Goal: Transaction & Acquisition: Purchase product/service

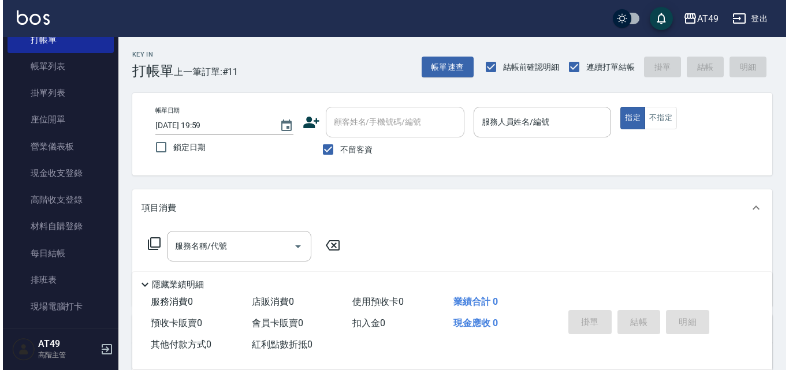
scroll to position [231, 0]
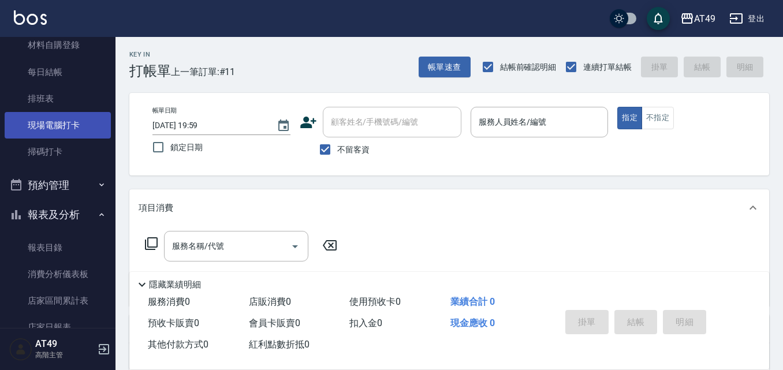
click at [81, 134] on link "現場電腦打卡" at bounding box center [58, 125] width 106 height 27
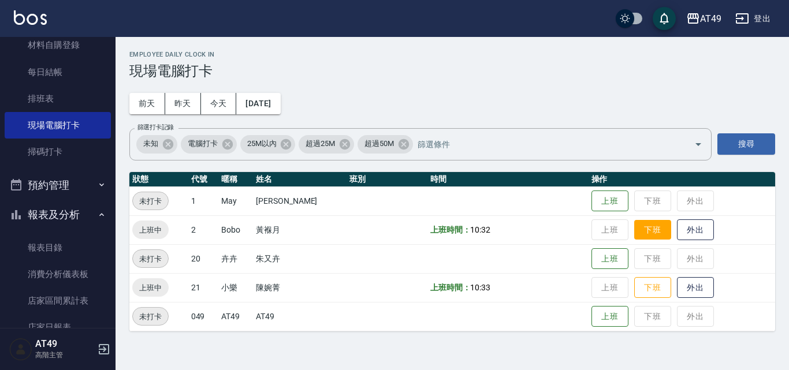
click at [657, 230] on button "下班" at bounding box center [652, 230] width 37 height 20
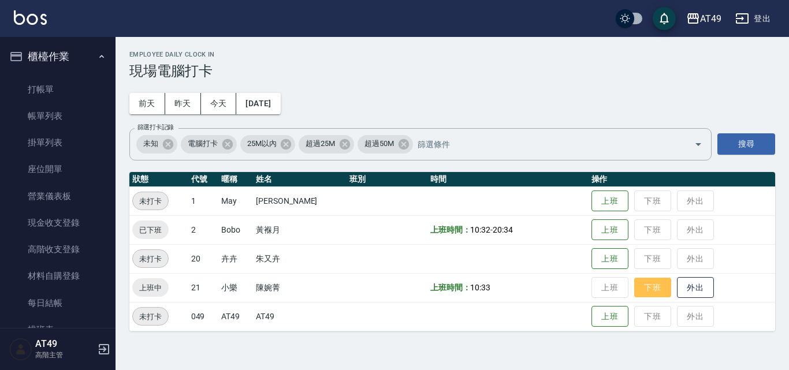
click at [654, 291] on button "下班" at bounding box center [652, 288] width 37 height 20
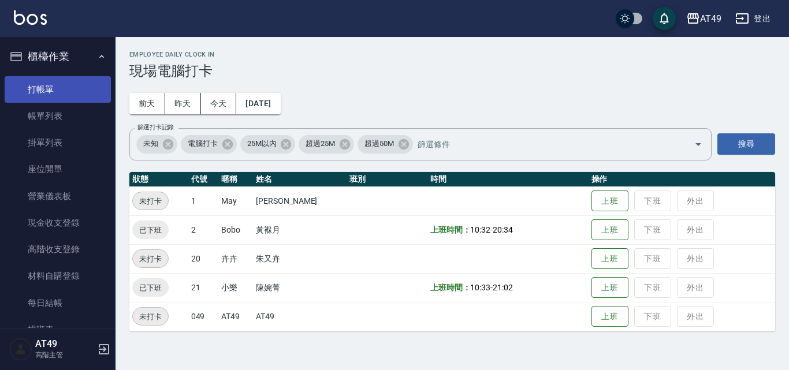
click at [80, 87] on link "打帳單" at bounding box center [58, 89] width 106 height 27
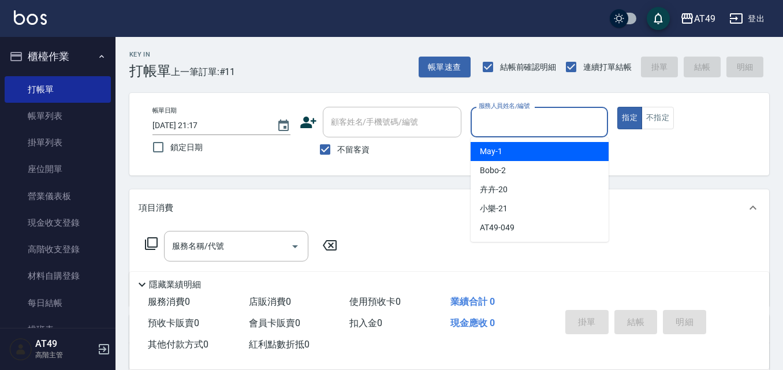
click at [523, 126] on input "服務人員姓名/編號" at bounding box center [540, 122] width 128 height 20
click at [543, 158] on div "May -1" at bounding box center [540, 151] width 138 height 19
type input "May-1"
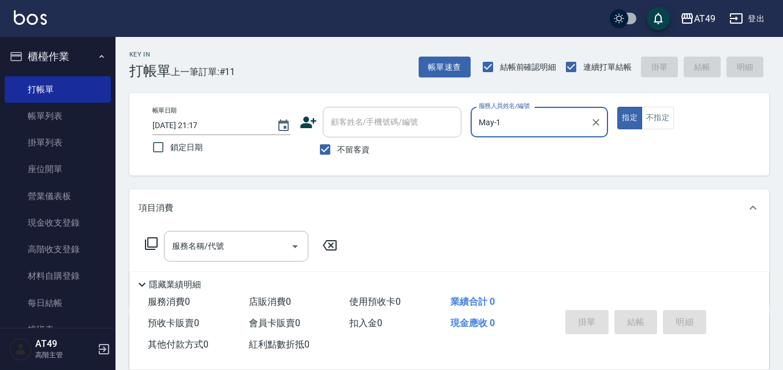
click at [145, 243] on icon at bounding box center [151, 243] width 13 height 13
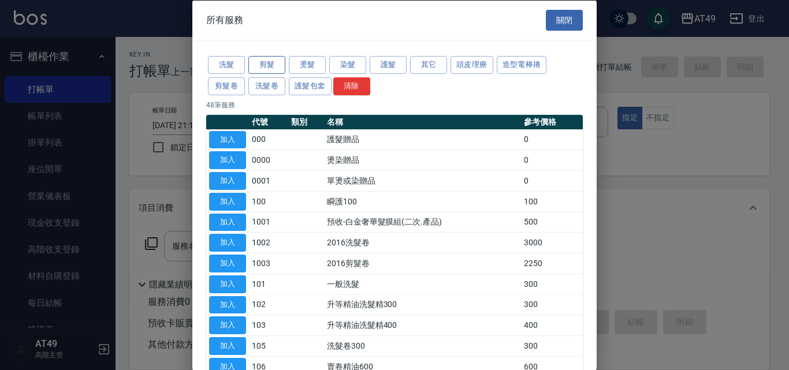
click at [277, 66] on button "剪髮" at bounding box center [266, 65] width 37 height 18
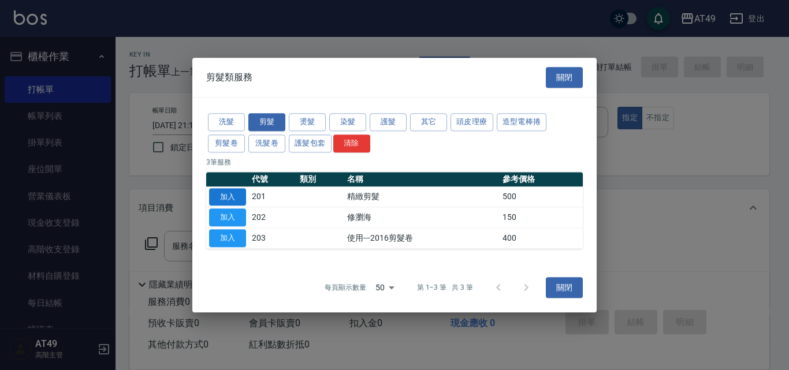
click at [217, 196] on button "加入" at bounding box center [227, 197] width 37 height 18
type input "精緻剪髮(201)"
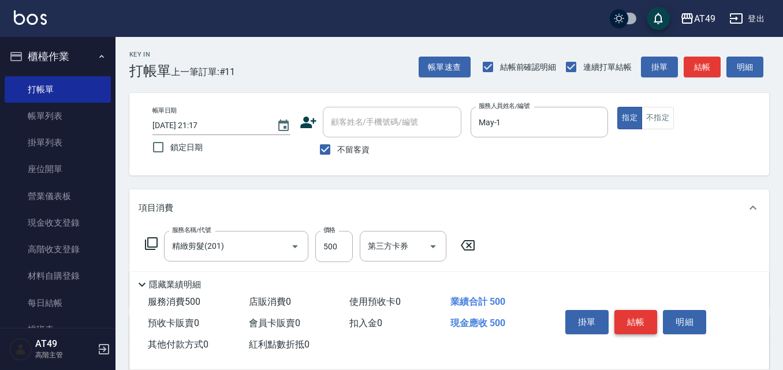
click at [637, 318] on button "結帳" at bounding box center [635, 322] width 43 height 24
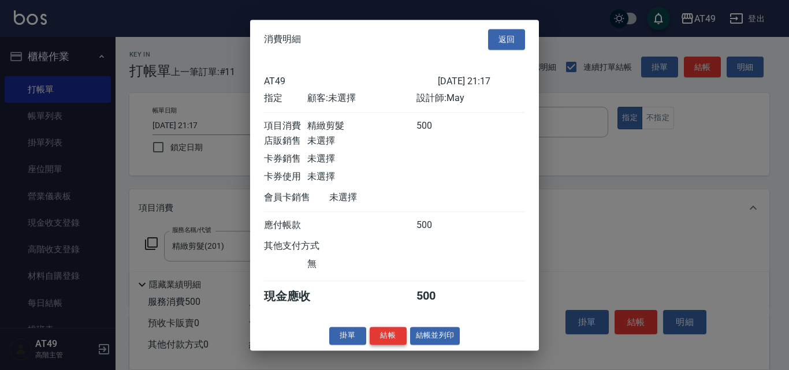
click at [394, 345] on button "結帳" at bounding box center [388, 336] width 37 height 18
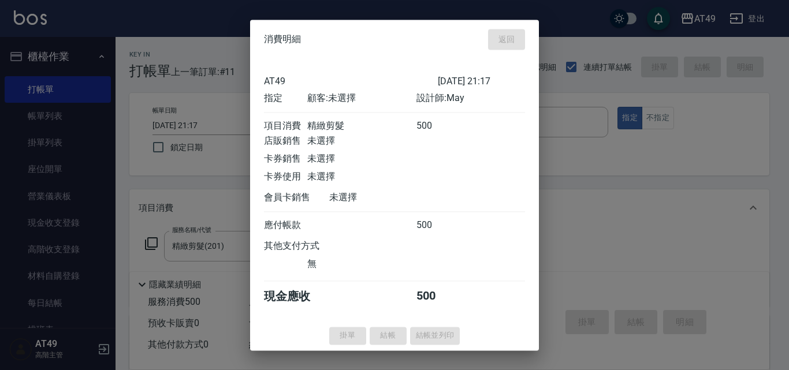
type input "2025/09/08 21:19"
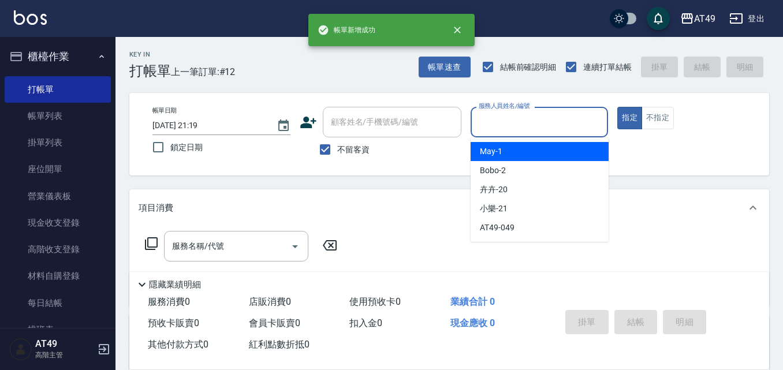
click at [503, 122] on input "服務人員姓名/編號" at bounding box center [540, 122] width 128 height 20
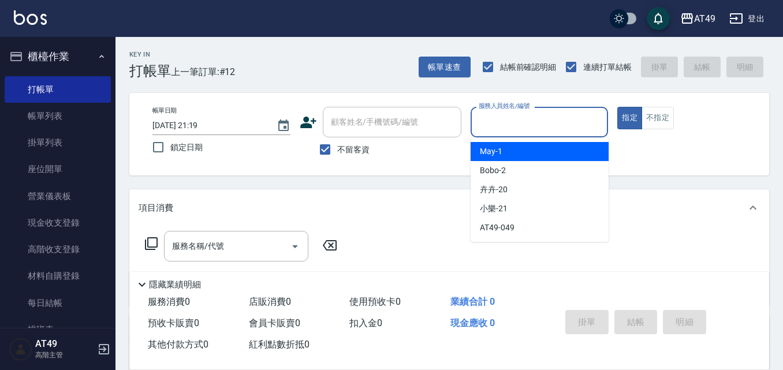
click at [504, 155] on div "May -1" at bounding box center [540, 151] width 138 height 19
type input "May-1"
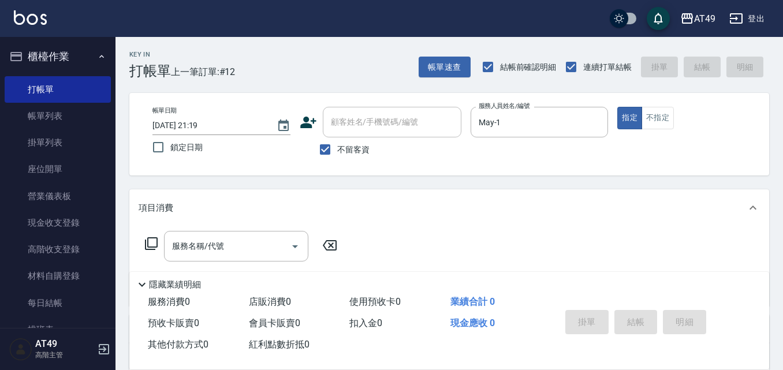
click at [147, 242] on icon at bounding box center [151, 244] width 14 height 14
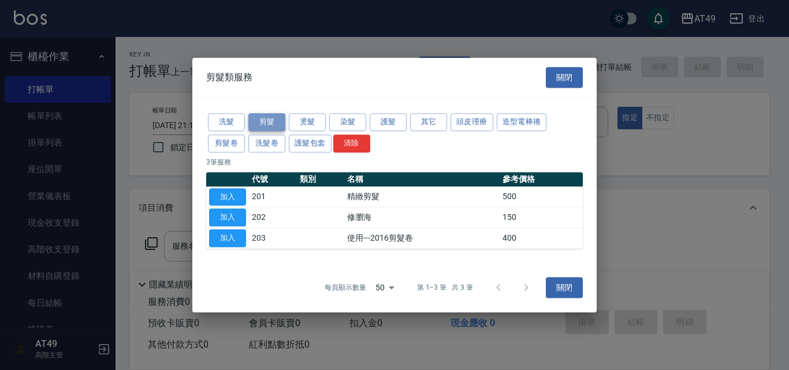
click at [267, 123] on button "剪髮" at bounding box center [266, 122] width 37 height 18
click at [226, 193] on button "加入" at bounding box center [227, 197] width 37 height 18
type input "精緻剪髮(201)"
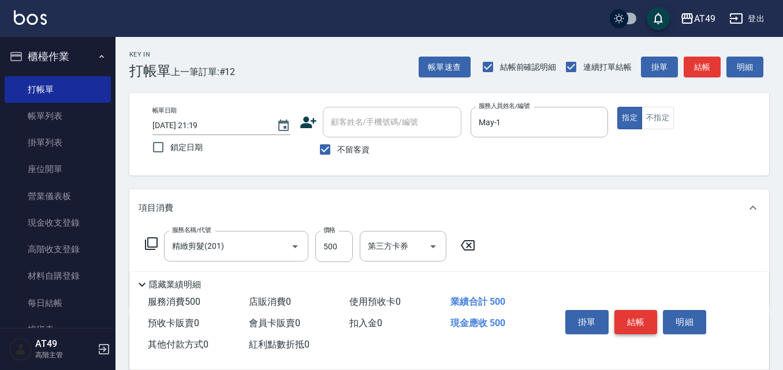
click at [630, 323] on button "結帳" at bounding box center [635, 322] width 43 height 24
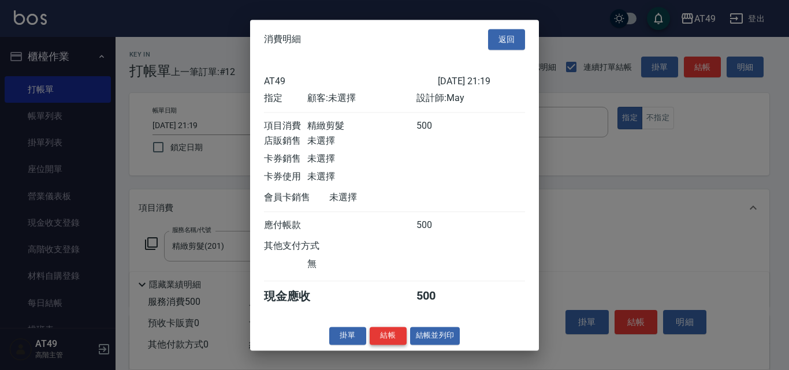
click at [388, 345] on button "結帳" at bounding box center [388, 336] width 37 height 18
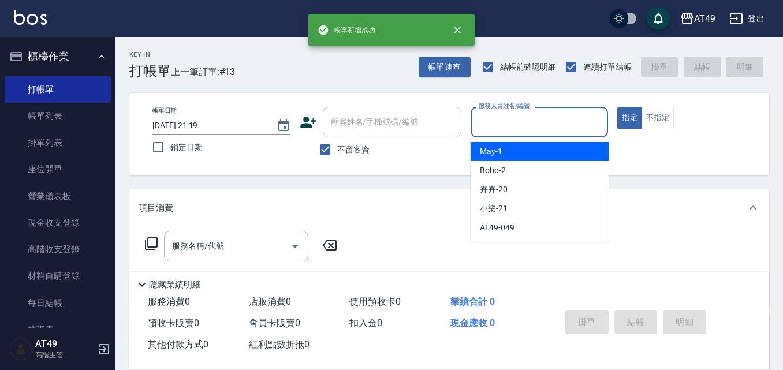
click at [506, 130] on input "服務人員姓名/編號" at bounding box center [540, 122] width 128 height 20
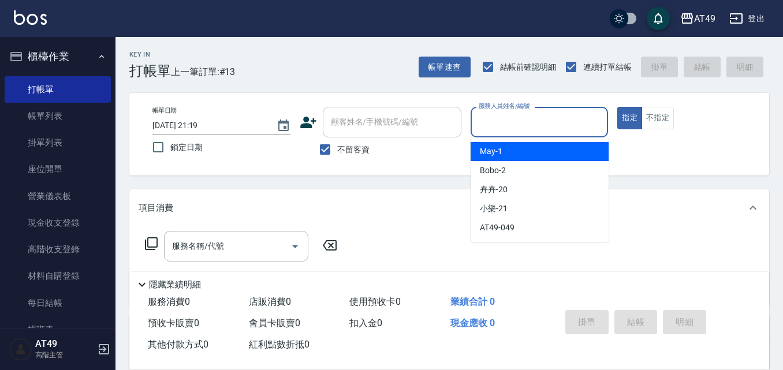
click at [513, 148] on div "May -1" at bounding box center [540, 151] width 138 height 19
type input "May-1"
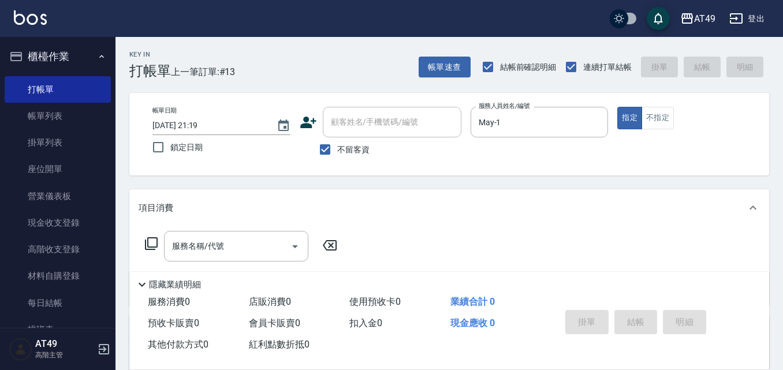
click at [144, 243] on icon at bounding box center [151, 244] width 14 height 14
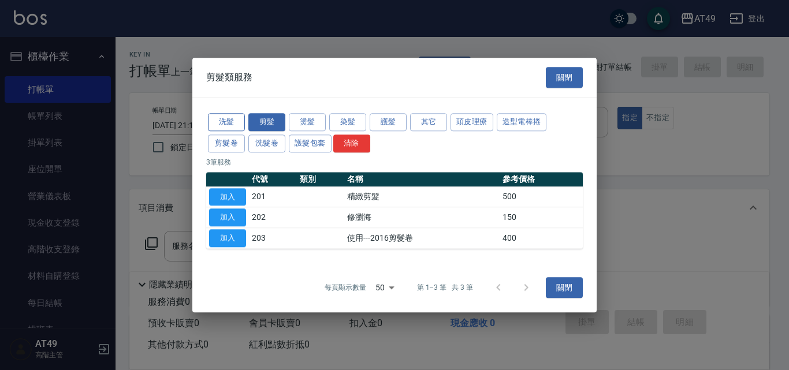
click at [225, 121] on button "洗髮" at bounding box center [226, 122] width 37 height 18
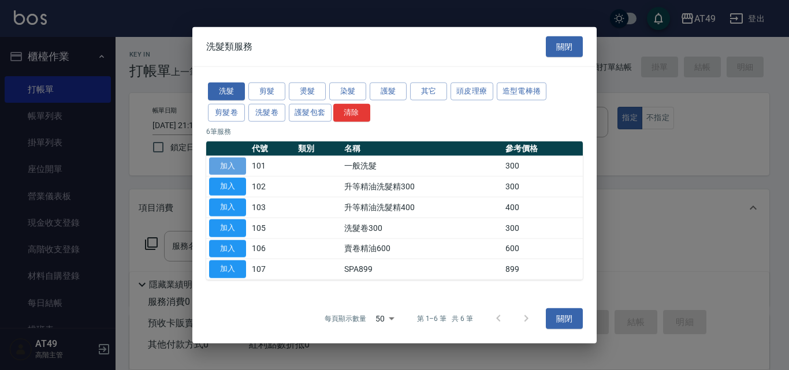
click at [236, 165] on button "加入" at bounding box center [227, 166] width 37 height 18
type input "一般洗髮(101)"
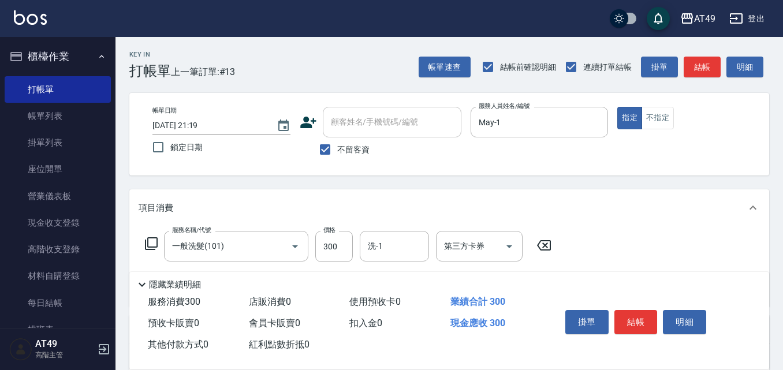
click at [152, 243] on icon at bounding box center [151, 244] width 14 height 14
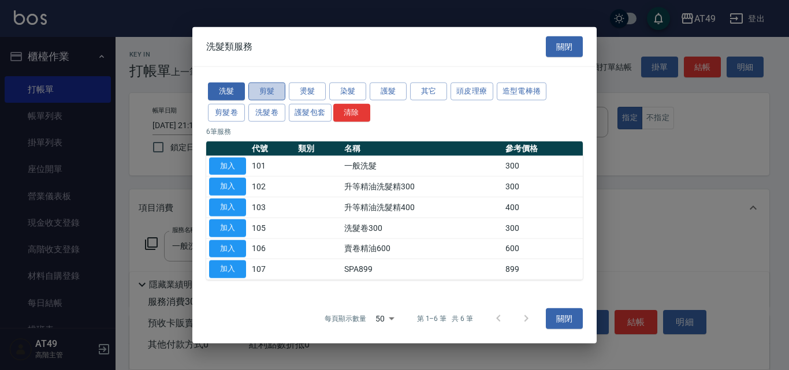
click at [275, 86] on button "剪髮" at bounding box center [266, 92] width 37 height 18
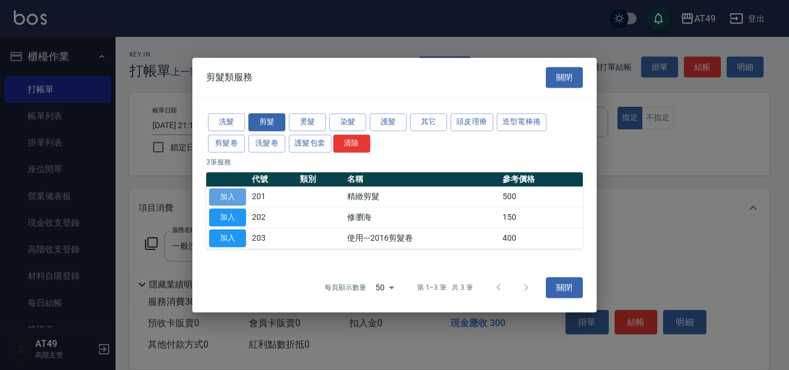
click at [230, 198] on button "加入" at bounding box center [227, 197] width 37 height 18
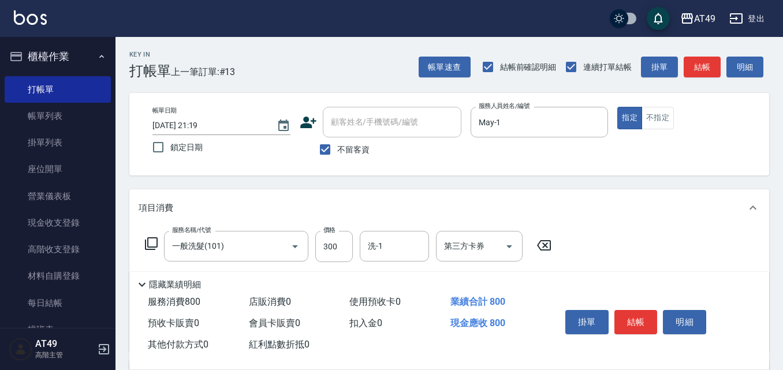
click at [147, 244] on icon at bounding box center [151, 244] width 14 height 14
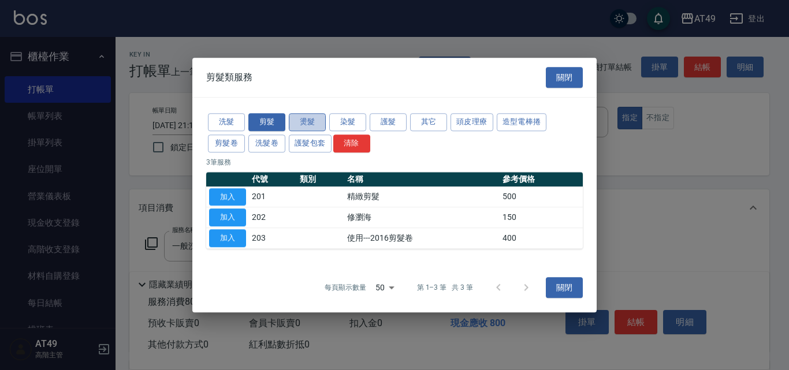
click at [307, 121] on button "燙髮" at bounding box center [307, 122] width 37 height 18
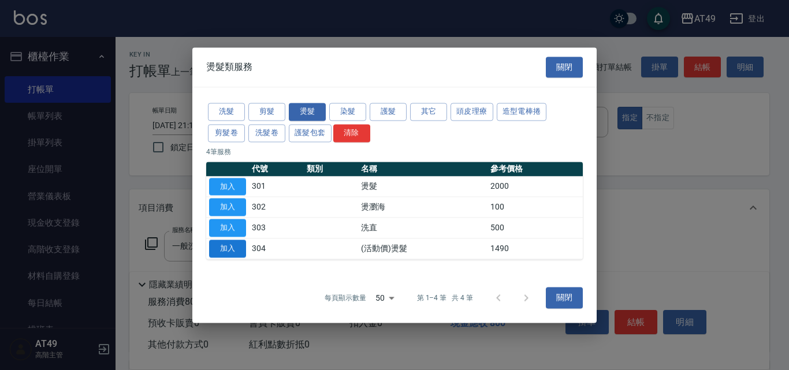
click at [242, 245] on button "加入" at bounding box center [227, 249] width 37 height 18
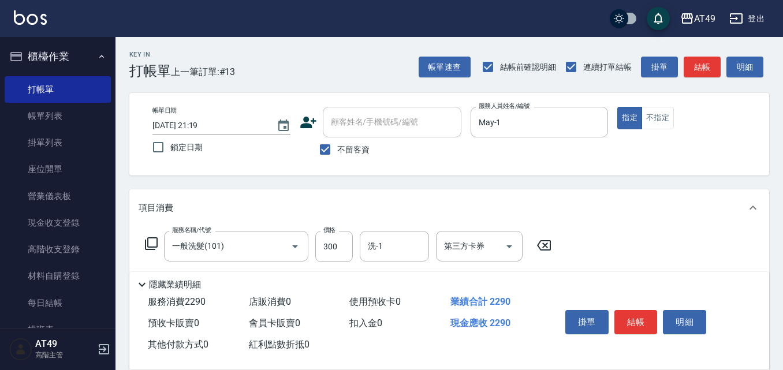
click at [149, 245] on icon at bounding box center [151, 244] width 14 height 14
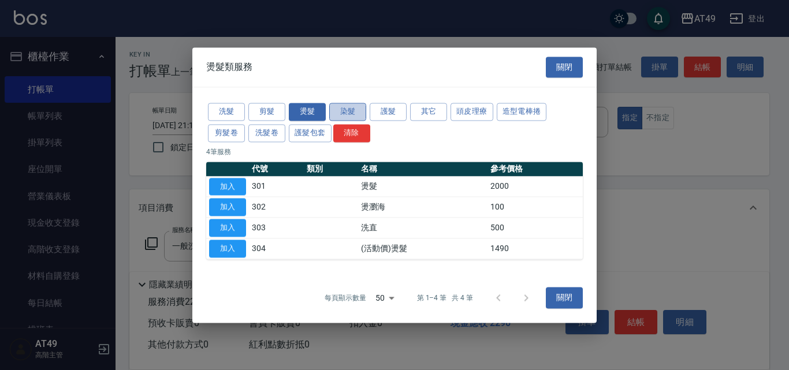
click at [354, 109] on button "染髮" at bounding box center [347, 112] width 37 height 18
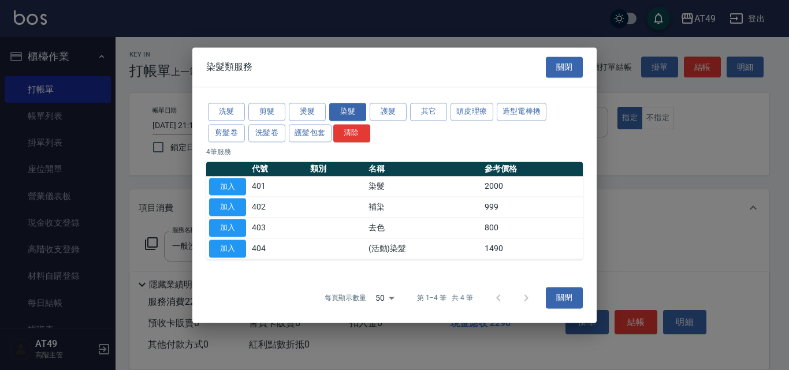
click at [397, 101] on div "洗髮 剪髮 燙髮 染髮 護髮 其它 頭皮理療 造型電棒捲 剪髮卷 洗髮卷 護髮包套 清除" at bounding box center [394, 122] width 377 height 43
click at [397, 102] on div "洗髮 剪髮 燙髮 染髮 護髮 其它 頭皮理療 造型電棒捲 剪髮卷 洗髮卷 護髮包套 清除" at bounding box center [394, 122] width 377 height 43
click at [397, 105] on button "護髮" at bounding box center [388, 112] width 37 height 18
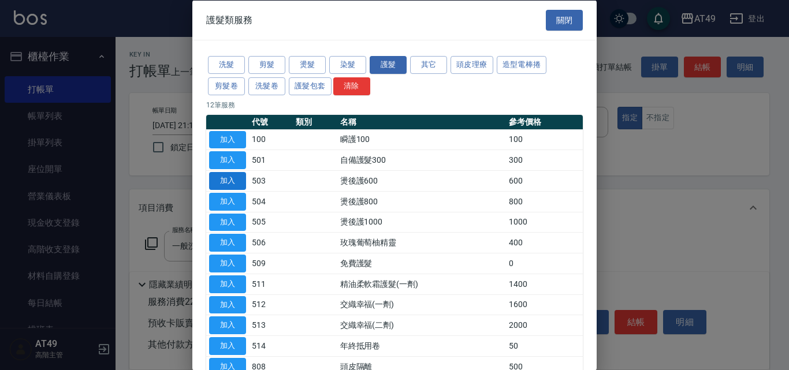
click at [228, 178] on button "加入" at bounding box center [227, 181] width 37 height 18
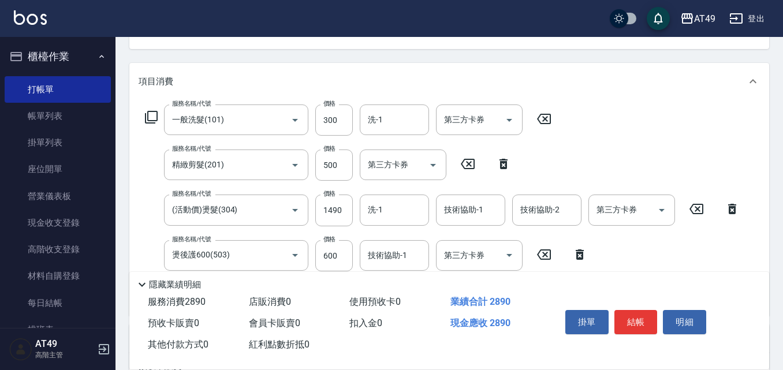
scroll to position [173, 0]
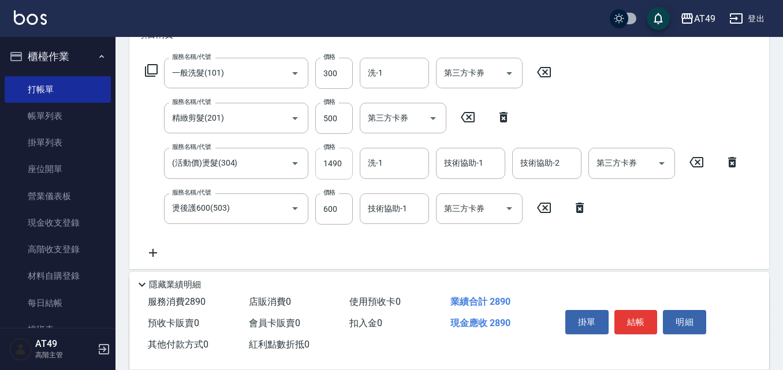
click at [328, 167] on input "1490" at bounding box center [334, 163] width 38 height 31
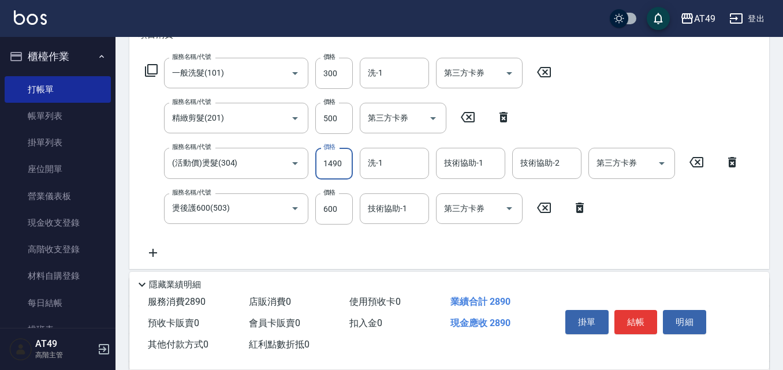
click at [328, 167] on input "1490" at bounding box center [334, 163] width 38 height 31
click at [326, 167] on input "1900" at bounding box center [334, 163] width 38 height 31
click at [326, 167] on input "2000" at bounding box center [334, 163] width 38 height 31
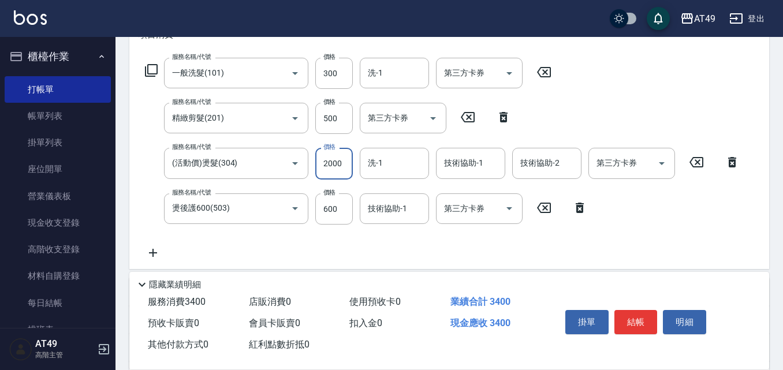
click at [326, 167] on input "2000" at bounding box center [334, 163] width 38 height 31
click at [390, 84] on div "洗-1" at bounding box center [394, 73] width 69 height 31
type input "2100"
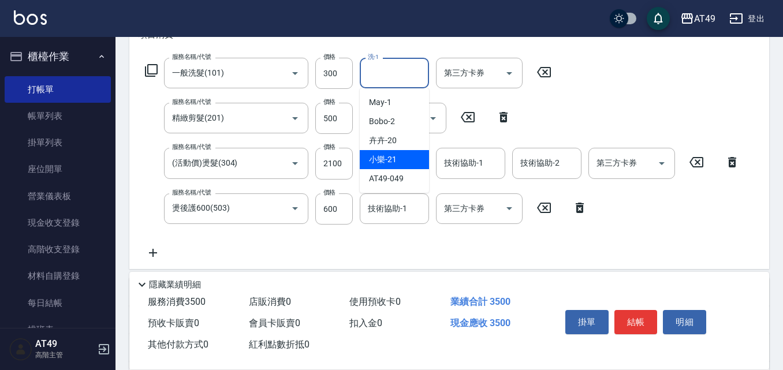
click at [402, 162] on div "小樂 -21" at bounding box center [394, 159] width 69 height 19
type input "小樂-21"
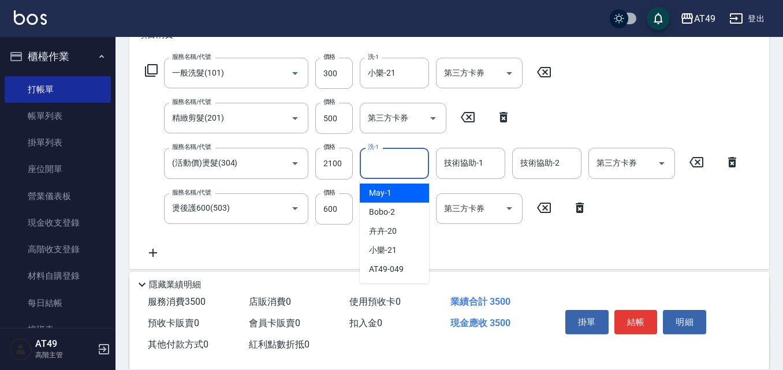
click at [394, 166] on input "洗-1" at bounding box center [394, 163] width 59 height 20
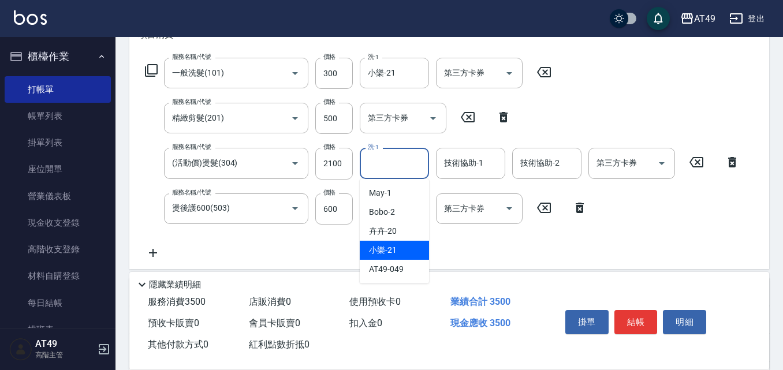
click at [408, 245] on div "小樂 -21" at bounding box center [394, 250] width 69 height 19
type input "小樂-21"
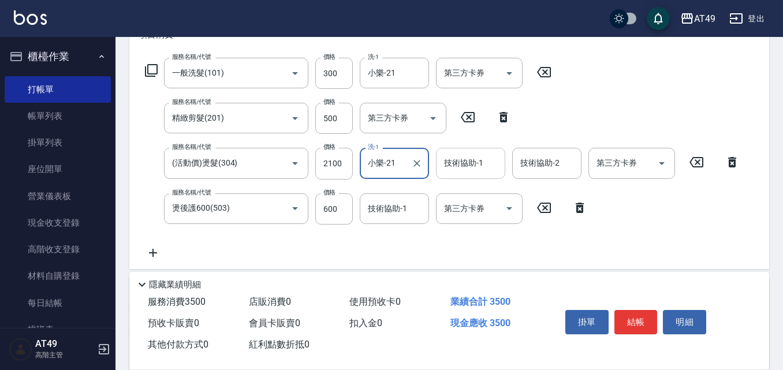
click at [461, 157] on div "技術協助-1 技術協助-1" at bounding box center [470, 163] width 69 height 31
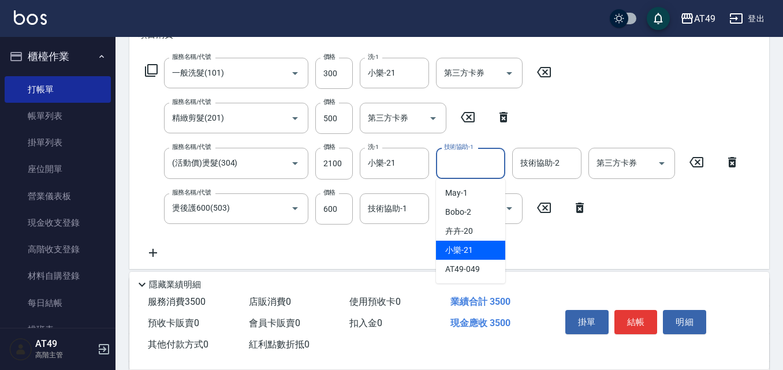
click at [474, 253] on div "小樂 -21" at bounding box center [470, 250] width 69 height 19
type input "小樂-21"
click at [528, 168] on input "技術協助-2" at bounding box center [546, 163] width 59 height 20
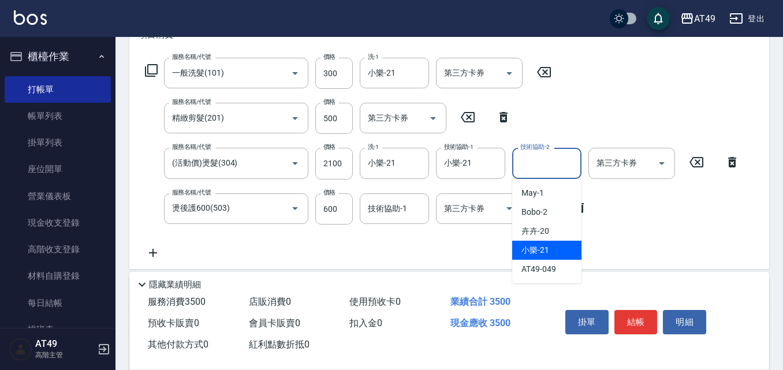
click at [577, 244] on div "小樂 -21" at bounding box center [546, 250] width 69 height 19
type input "小樂-21"
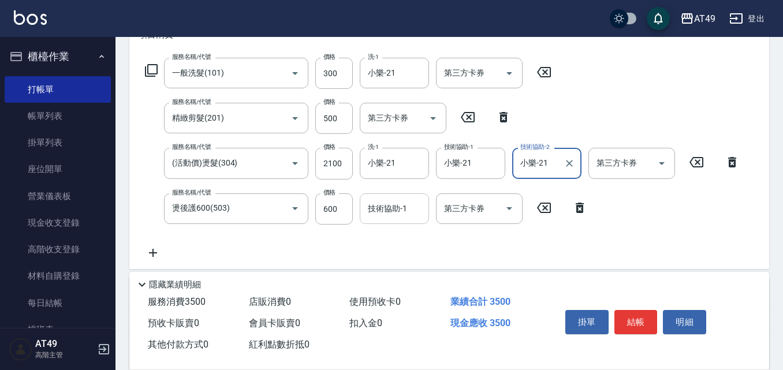
click at [392, 215] on input "技術協助-1" at bounding box center [394, 209] width 59 height 20
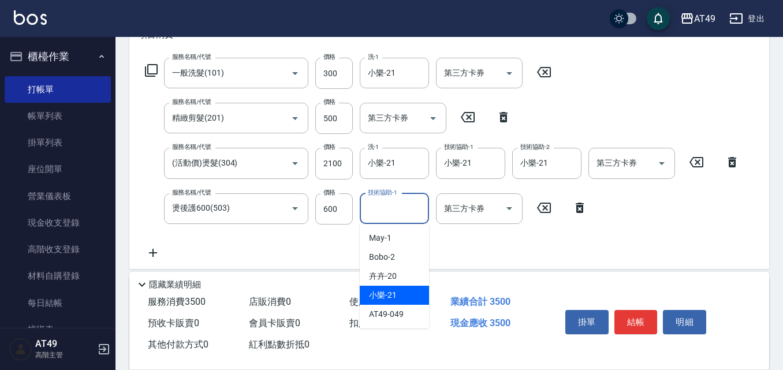
click at [388, 294] on span "小樂 -21" at bounding box center [383, 295] width 28 height 12
type input "小樂-21"
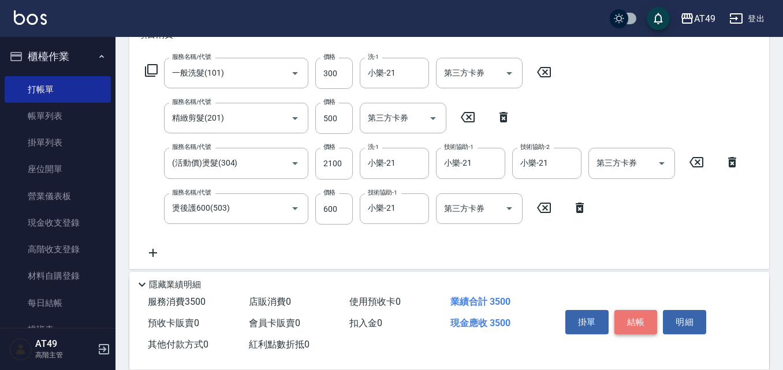
click at [633, 317] on button "結帳" at bounding box center [635, 322] width 43 height 24
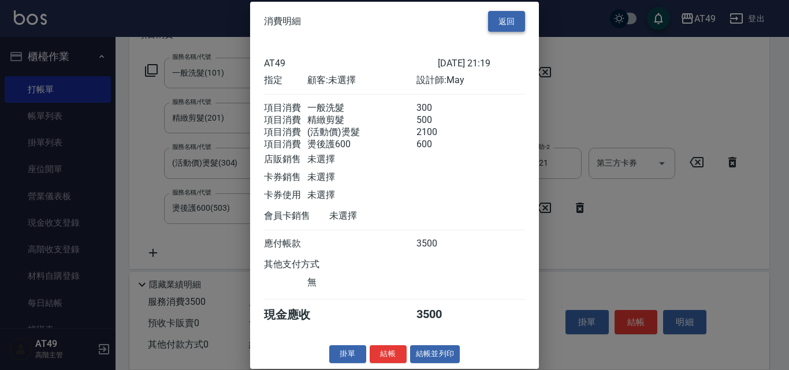
click at [504, 17] on button "返回" at bounding box center [506, 20] width 37 height 21
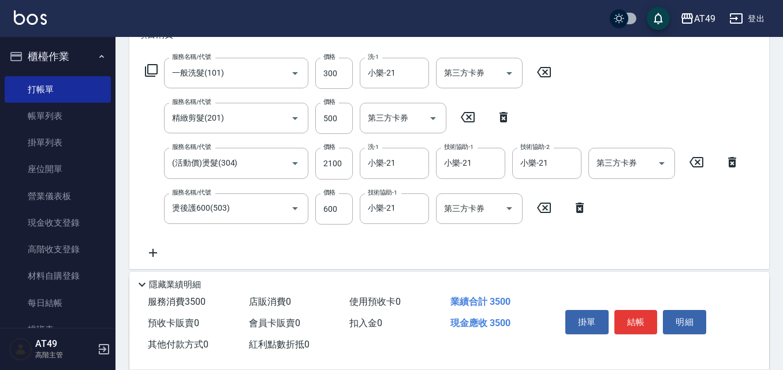
click at [148, 70] on icon at bounding box center [151, 70] width 13 height 13
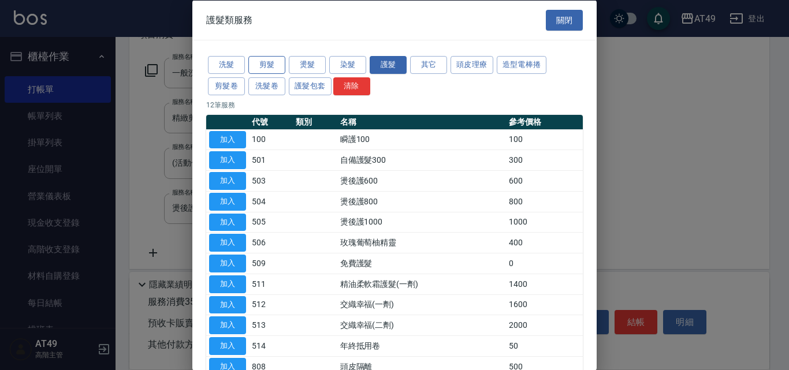
click at [265, 66] on button "剪髮" at bounding box center [266, 65] width 37 height 18
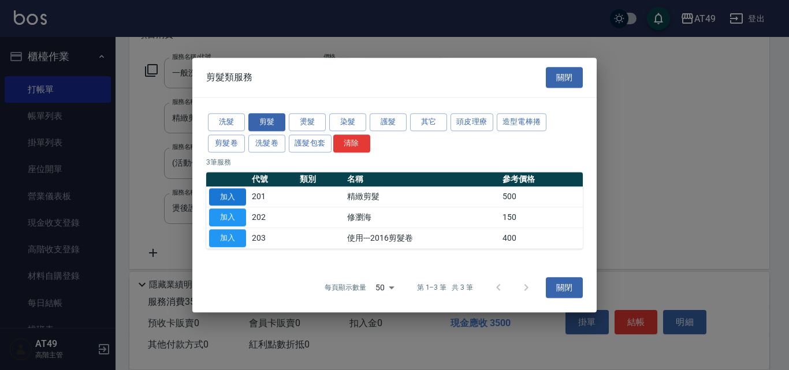
click at [226, 200] on button "加入" at bounding box center [227, 197] width 37 height 18
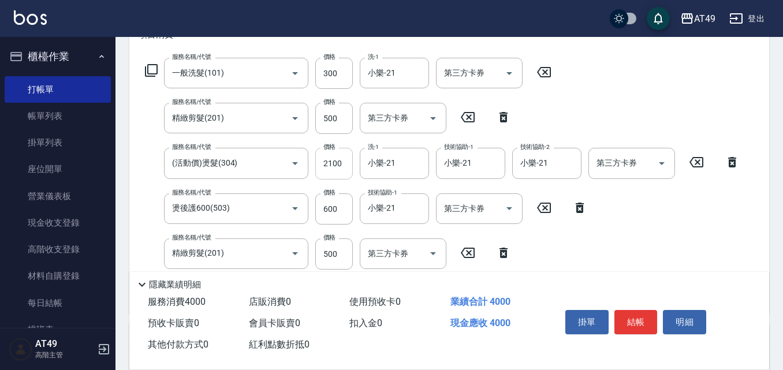
click at [325, 162] on input "2100" at bounding box center [334, 163] width 38 height 31
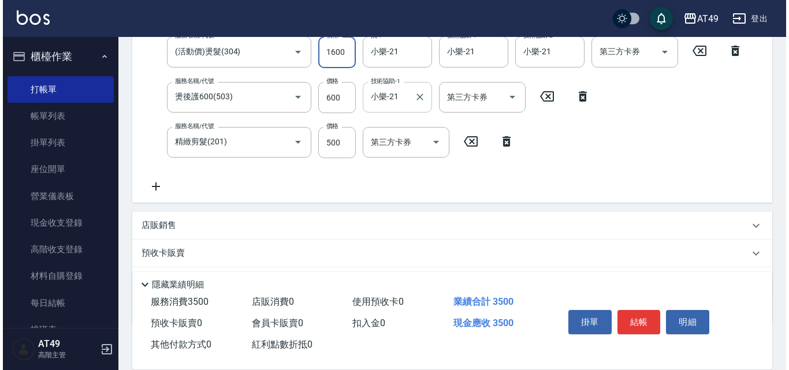
scroll to position [289, 0]
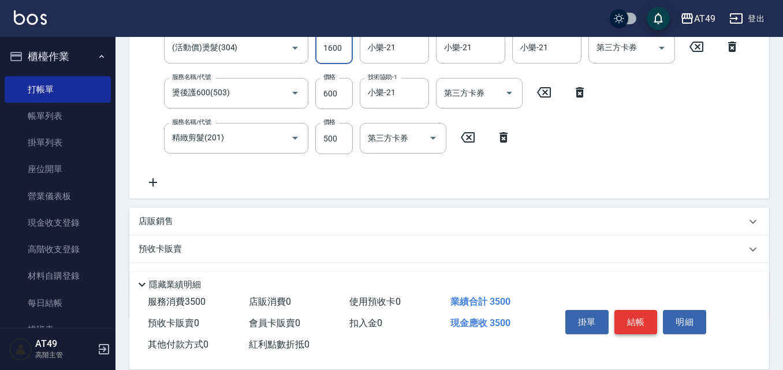
type input "1600"
click at [629, 318] on button "結帳" at bounding box center [635, 322] width 43 height 24
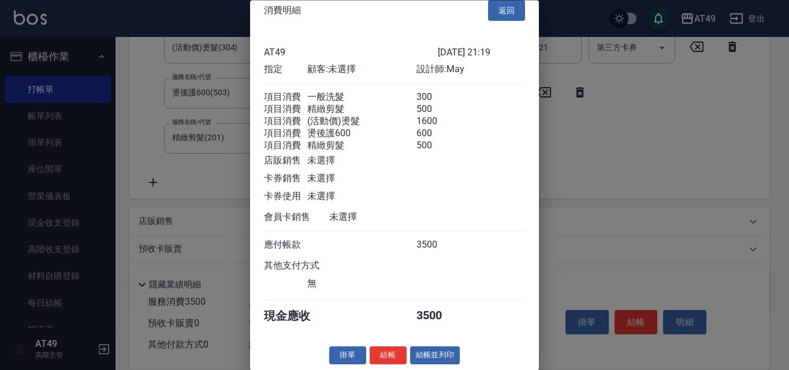
scroll to position [33, 0]
click at [390, 347] on button "結帳" at bounding box center [388, 356] width 37 height 18
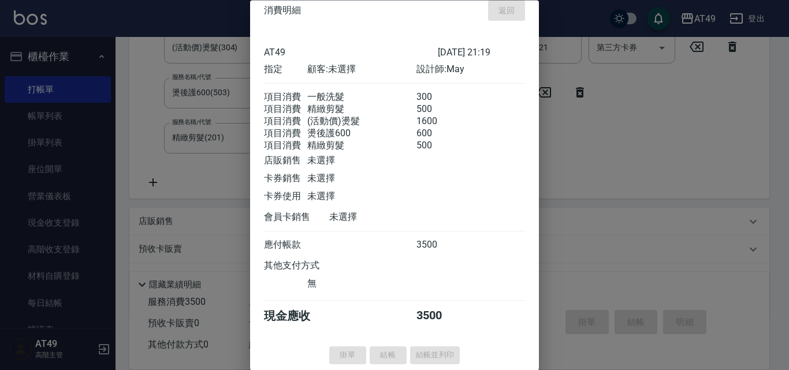
type input "2025/09/08 21:21"
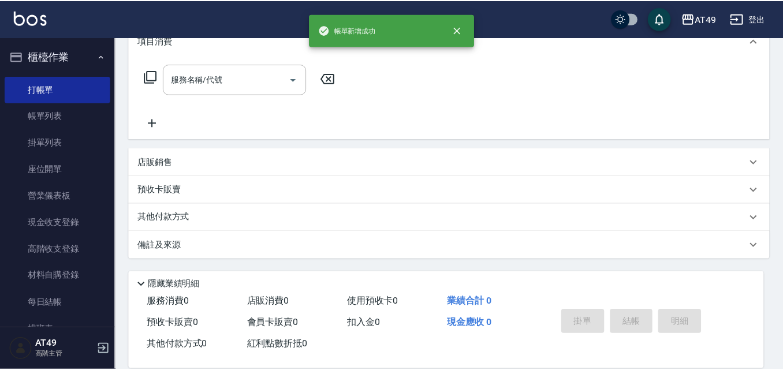
scroll to position [0, 0]
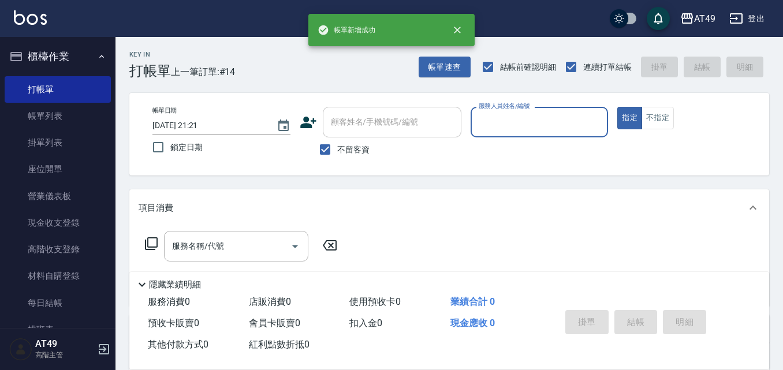
click at [489, 123] on input "服務人員姓名/編號" at bounding box center [540, 122] width 128 height 20
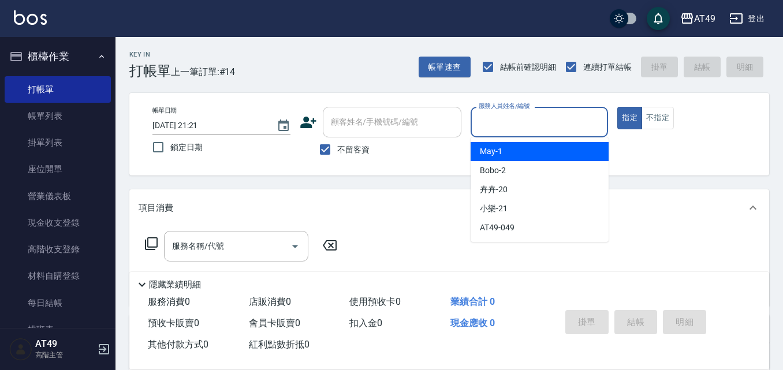
click at [501, 156] on span "May -1" at bounding box center [491, 152] width 23 height 12
type input "May-1"
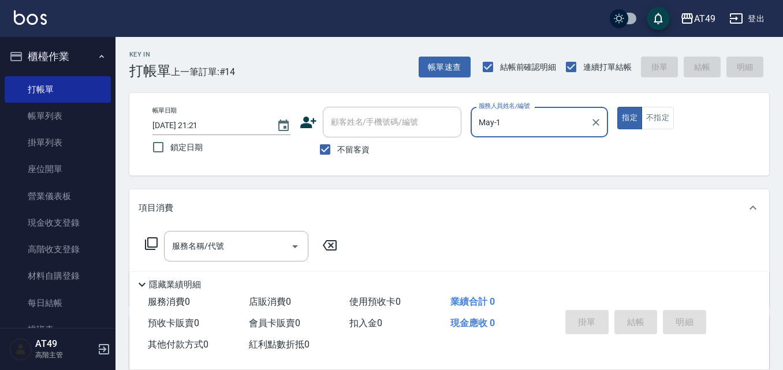
click at [151, 244] on icon at bounding box center [151, 244] width 14 height 14
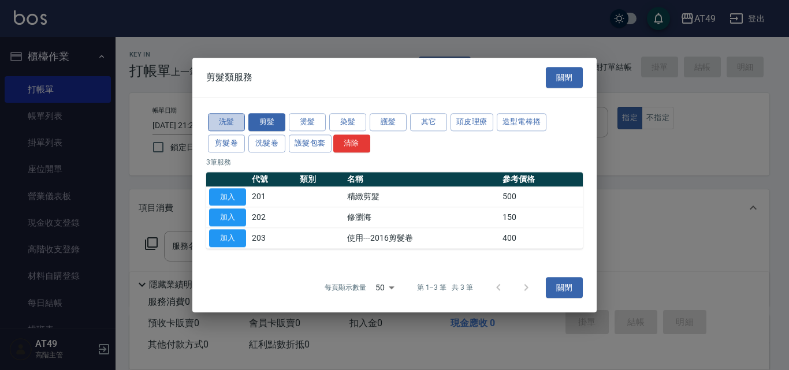
click at [226, 121] on button "洗髮" at bounding box center [226, 122] width 37 height 18
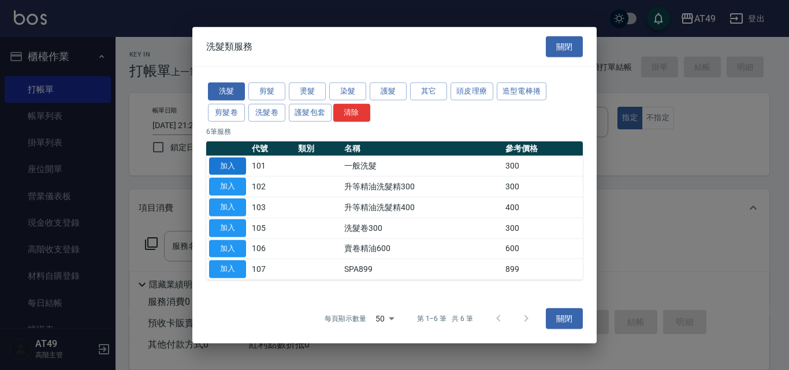
click at [231, 166] on button "加入" at bounding box center [227, 166] width 37 height 18
type input "一般洗髮(101)"
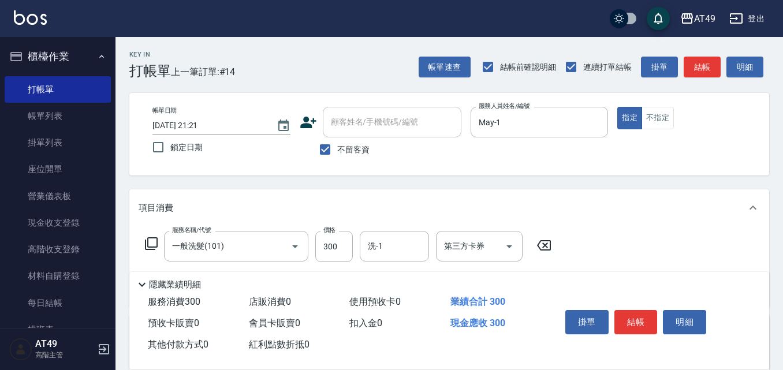
click at [144, 240] on icon at bounding box center [151, 244] width 14 height 14
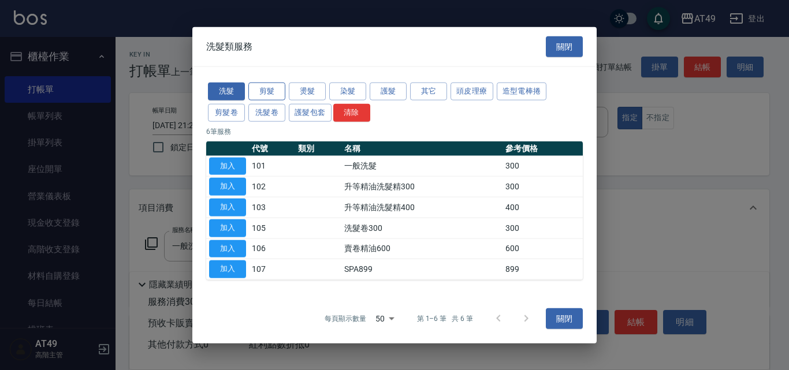
click at [267, 91] on button "剪髮" at bounding box center [266, 92] width 37 height 18
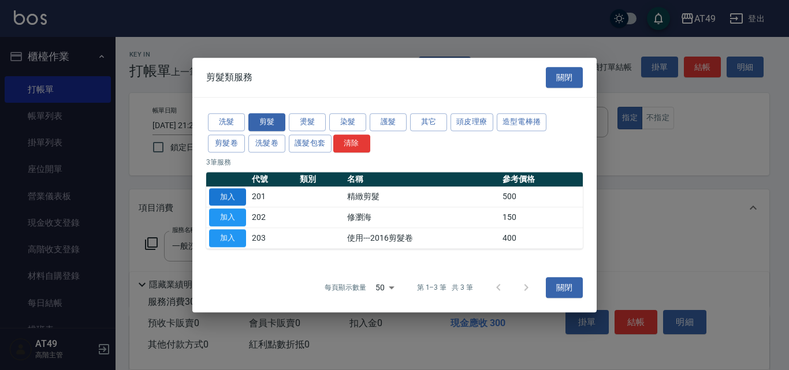
click at [226, 196] on button "加入" at bounding box center [227, 197] width 37 height 18
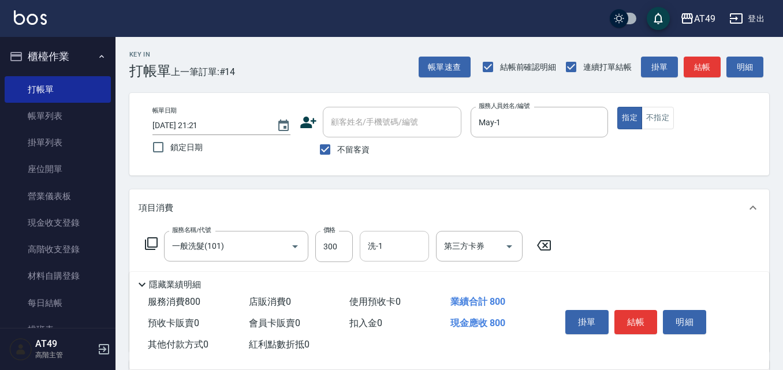
click at [389, 247] on input "洗-1" at bounding box center [394, 246] width 59 height 20
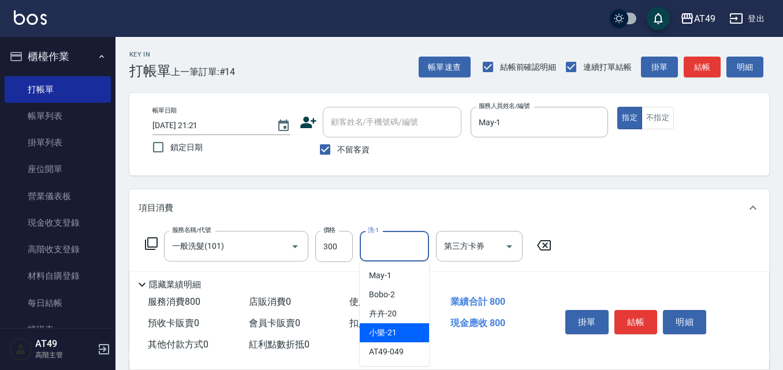
click at [405, 329] on div "小樂 -21" at bounding box center [394, 332] width 69 height 19
type input "小樂-21"
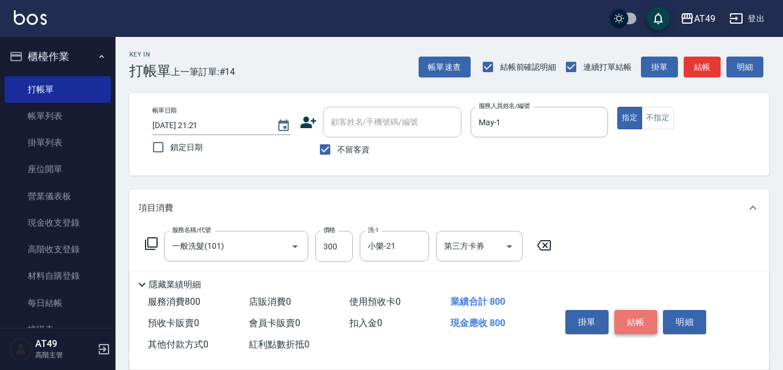
click at [627, 321] on button "結帳" at bounding box center [635, 322] width 43 height 24
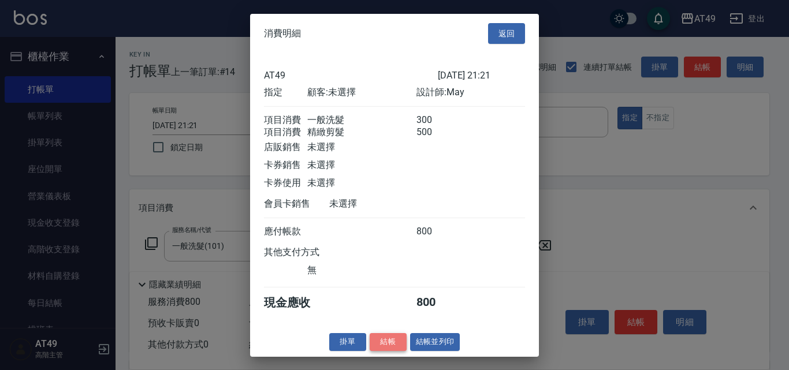
click at [396, 344] on button "結帳" at bounding box center [388, 342] width 37 height 18
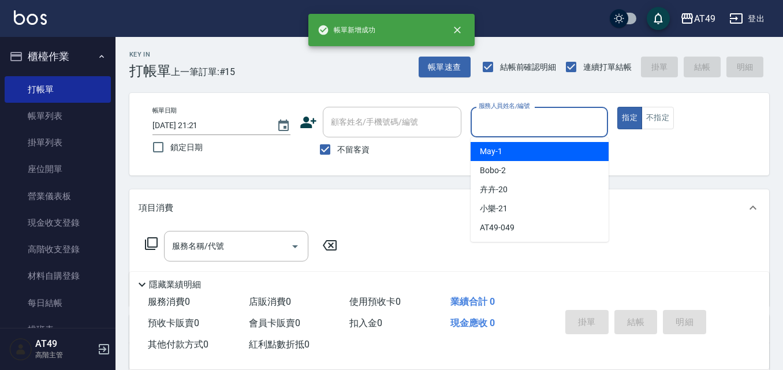
click at [487, 124] on input "服務人員姓名/編號" at bounding box center [540, 122] width 128 height 20
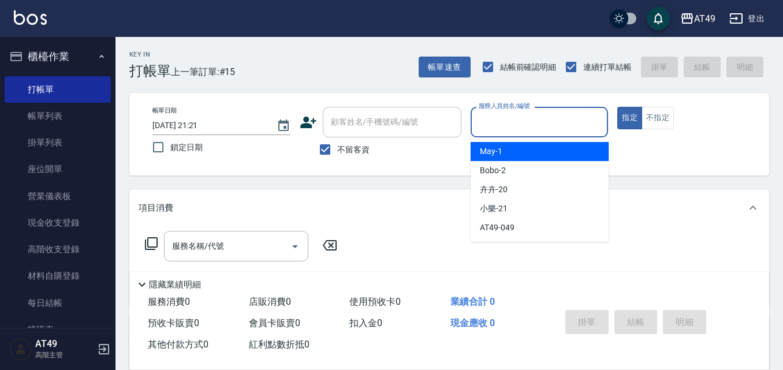
click at [496, 145] on div "May -1" at bounding box center [540, 151] width 138 height 19
type input "May-1"
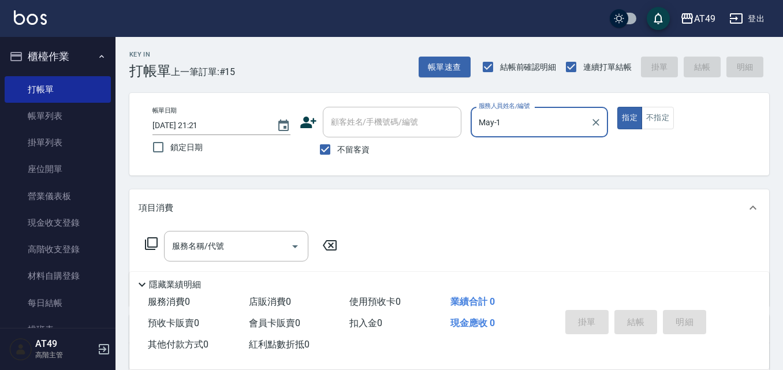
click at [150, 243] on icon at bounding box center [151, 244] width 14 height 14
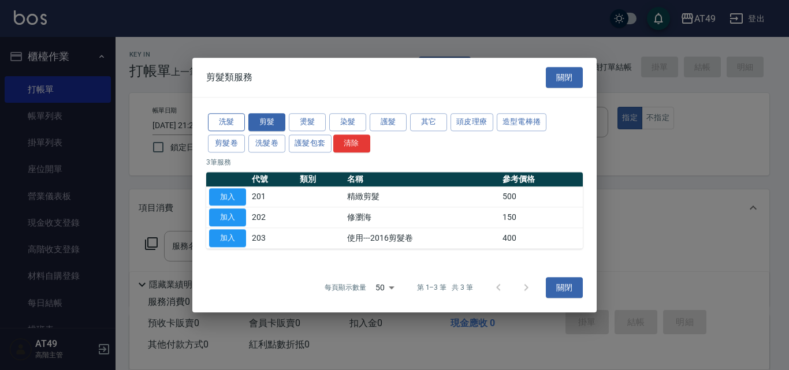
click at [215, 124] on button "洗髮" at bounding box center [226, 122] width 37 height 18
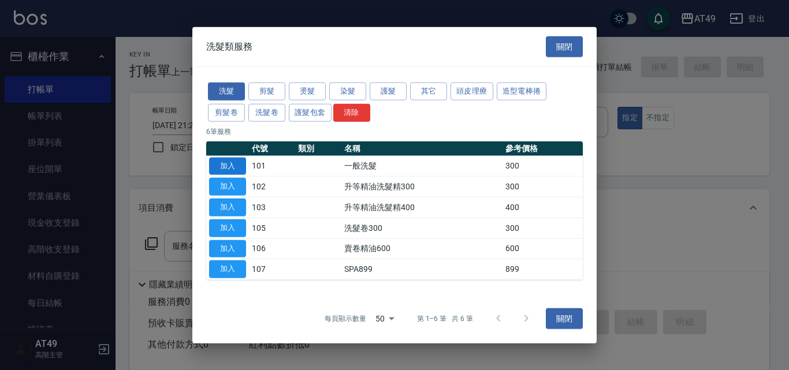
click at [234, 162] on button "加入" at bounding box center [227, 166] width 37 height 18
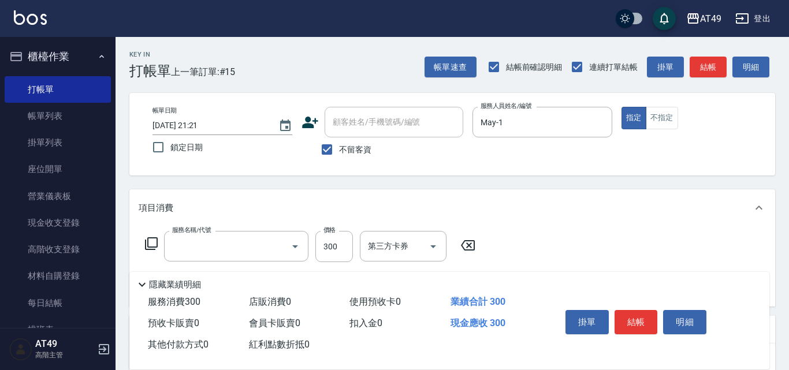
type input "一般洗髮(101)"
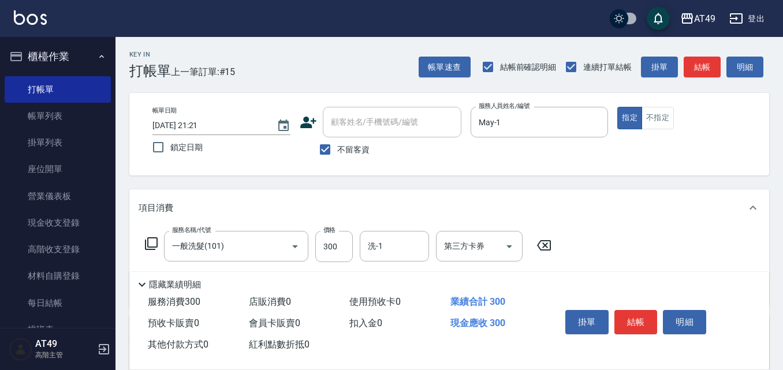
click at [151, 246] on icon at bounding box center [151, 244] width 14 height 14
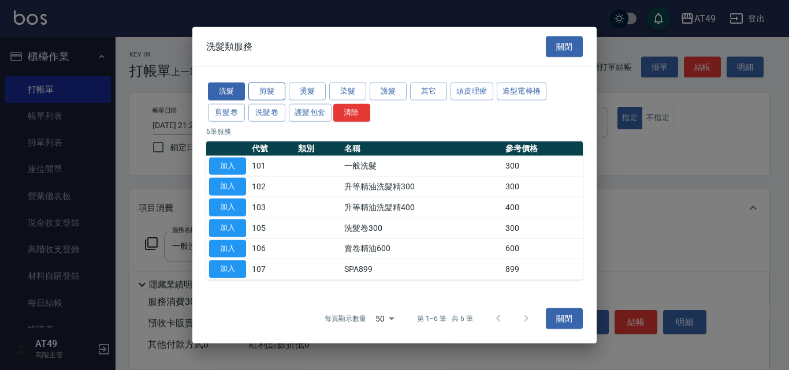
click at [257, 93] on button "剪髮" at bounding box center [266, 92] width 37 height 18
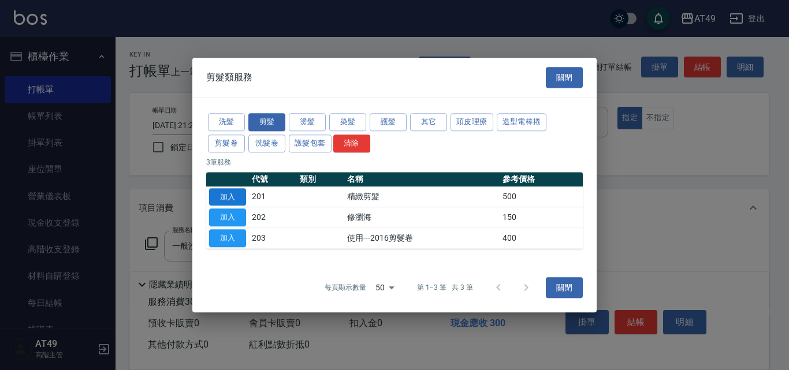
click at [239, 199] on button "加入" at bounding box center [227, 197] width 37 height 18
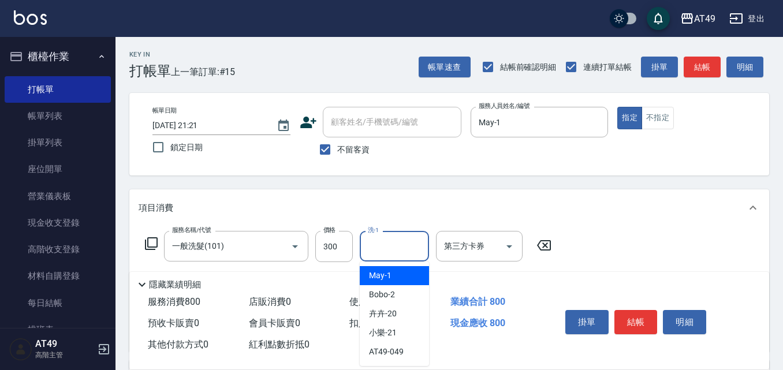
click at [414, 248] on input "洗-1" at bounding box center [394, 246] width 59 height 20
click at [404, 273] on div "May -1" at bounding box center [394, 275] width 69 height 19
type input "May-1"
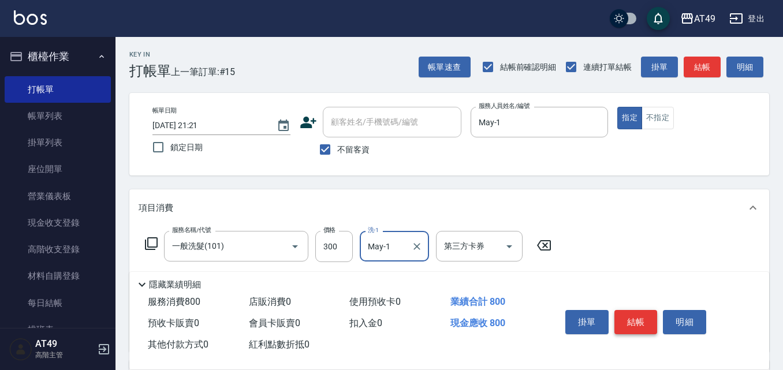
click at [638, 323] on button "結帳" at bounding box center [635, 322] width 43 height 24
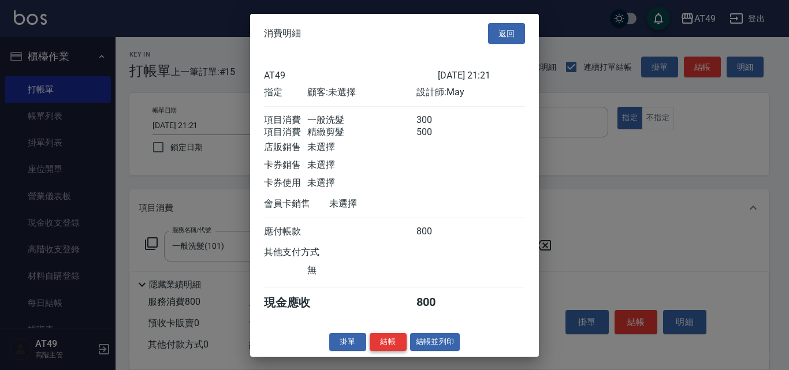
click at [383, 351] on button "結帳" at bounding box center [388, 342] width 37 height 18
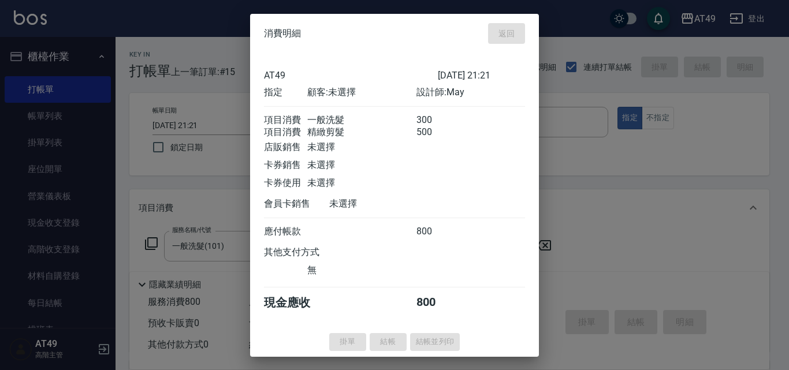
type input "2025/09/08 21:22"
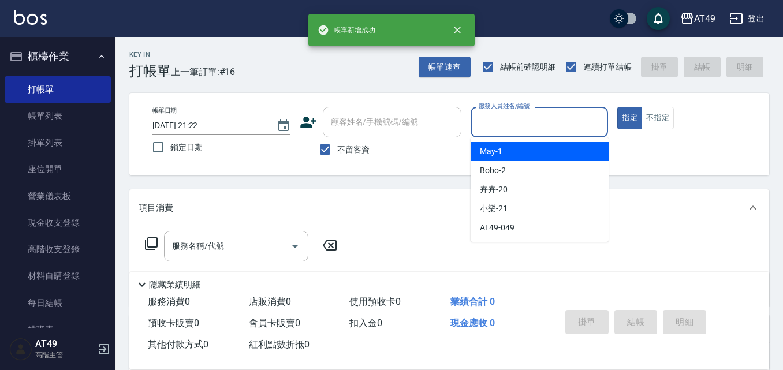
click at [507, 125] on input "服務人員姓名/編號" at bounding box center [540, 122] width 128 height 20
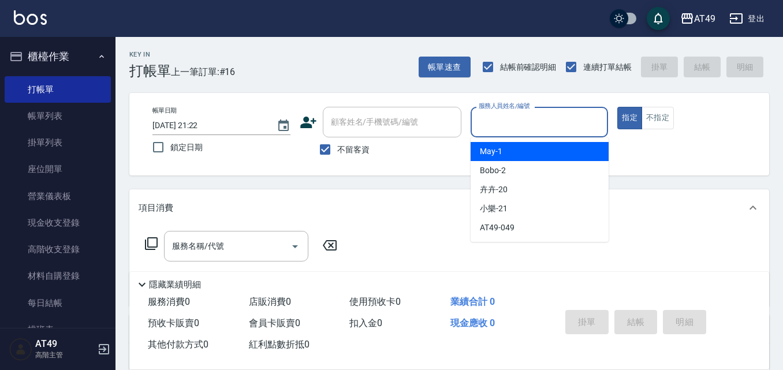
click at [514, 151] on div "May -1" at bounding box center [540, 151] width 138 height 19
type input "May-1"
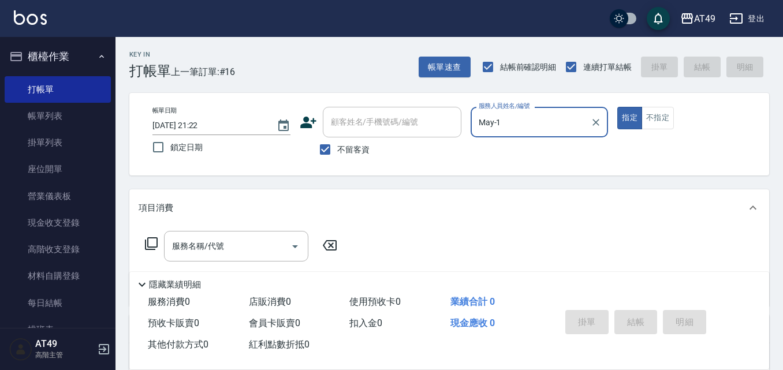
click at [152, 243] on icon at bounding box center [151, 244] width 14 height 14
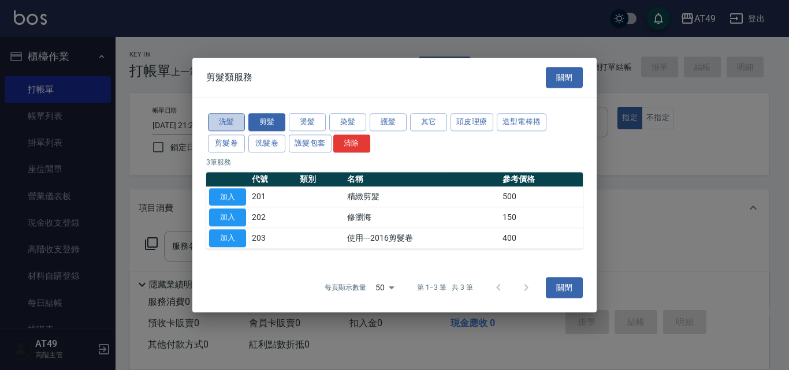
click at [236, 121] on button "洗髮" at bounding box center [226, 122] width 37 height 18
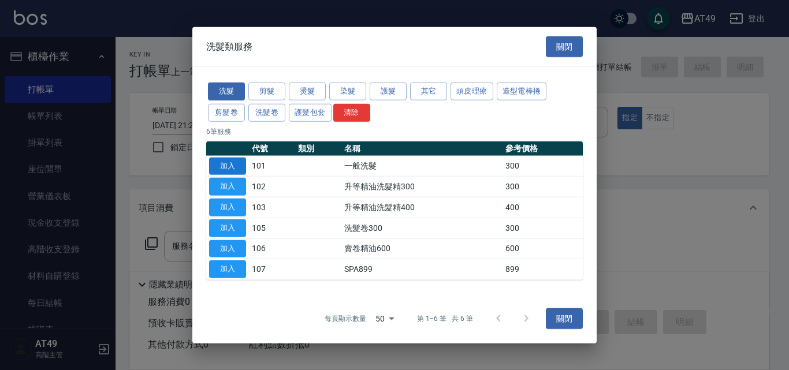
click at [238, 164] on button "加入" at bounding box center [227, 166] width 37 height 18
type input "一般洗髮(101)"
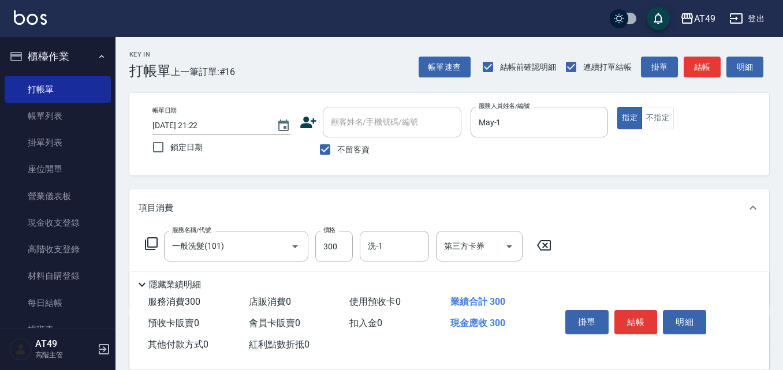
click at [153, 240] on icon at bounding box center [151, 244] width 14 height 14
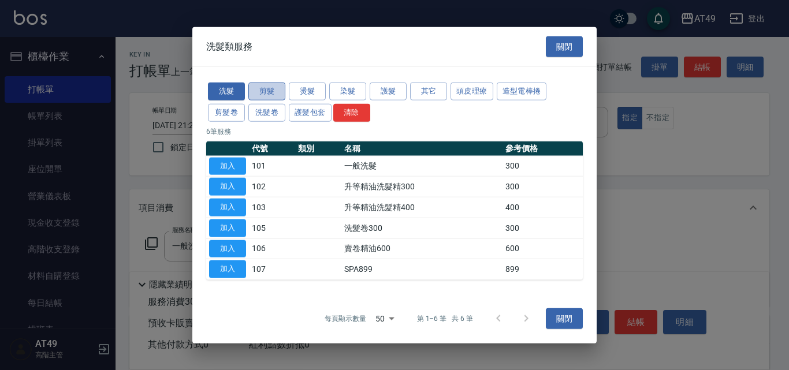
click at [270, 88] on button "剪髮" at bounding box center [266, 92] width 37 height 18
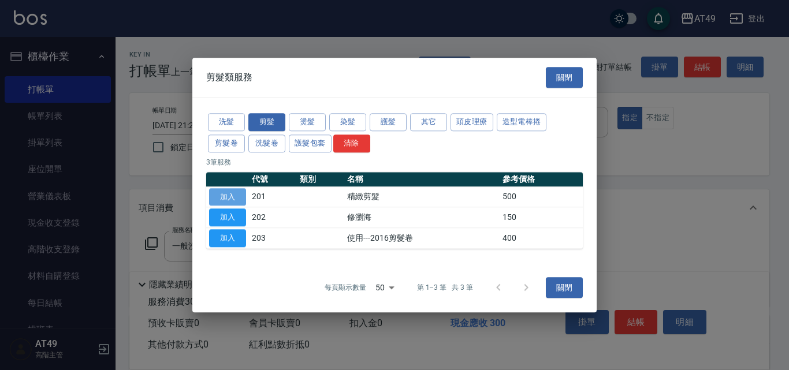
click at [228, 195] on button "加入" at bounding box center [227, 197] width 37 height 18
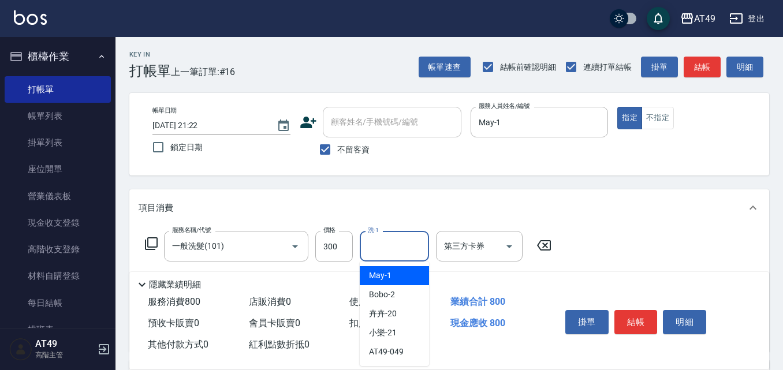
click at [403, 247] on input "洗-1" at bounding box center [394, 246] width 59 height 20
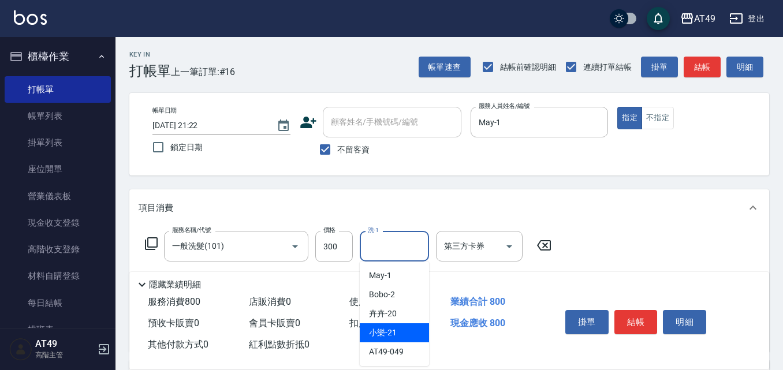
click at [394, 329] on span "小樂 -21" at bounding box center [383, 333] width 28 height 12
type input "小樂-21"
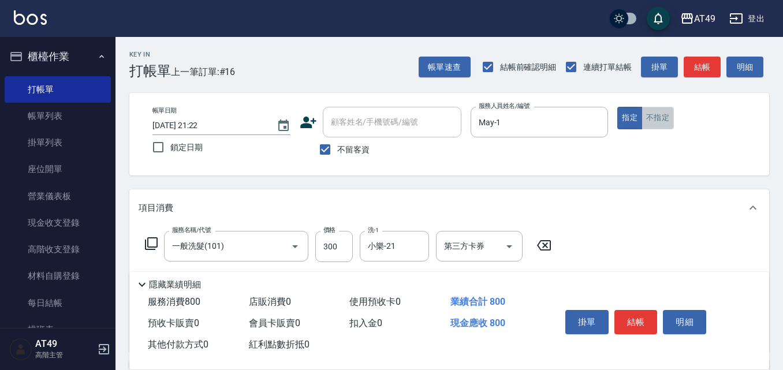
click at [654, 109] on button "不指定" at bounding box center [658, 118] width 32 height 23
click at [660, 310] on div "掛單 結帳 明細" at bounding box center [636, 324] width 151 height 36
click at [651, 311] on button "結帳" at bounding box center [635, 322] width 43 height 24
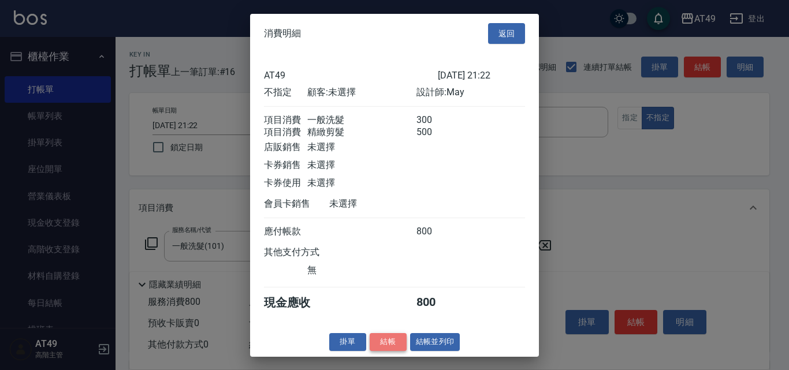
click at [392, 351] on button "結帳" at bounding box center [388, 342] width 37 height 18
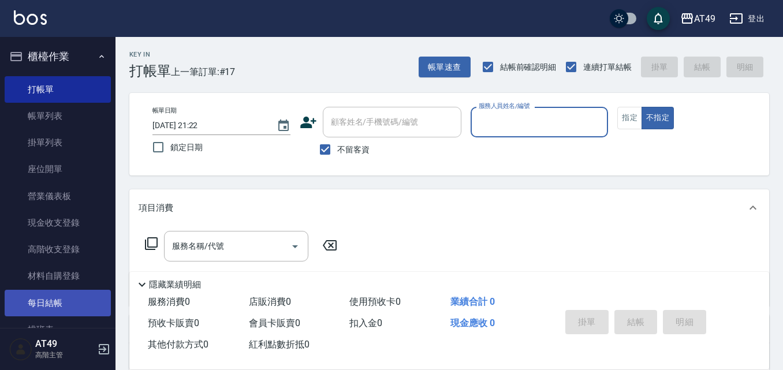
click at [66, 300] on link "每日結帳" at bounding box center [58, 303] width 106 height 27
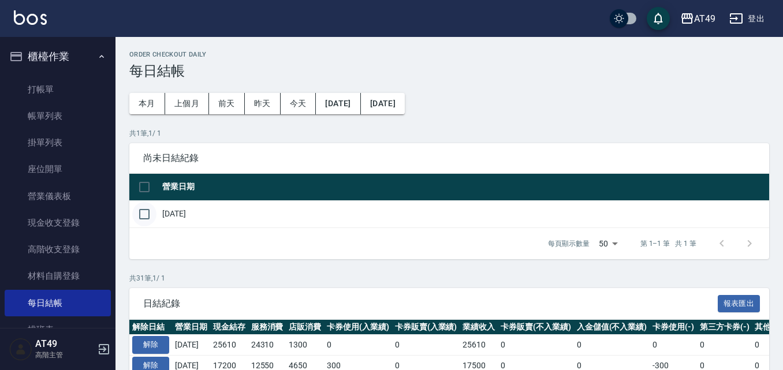
click at [149, 217] on input "checkbox" at bounding box center [144, 214] width 24 height 24
checkbox input "true"
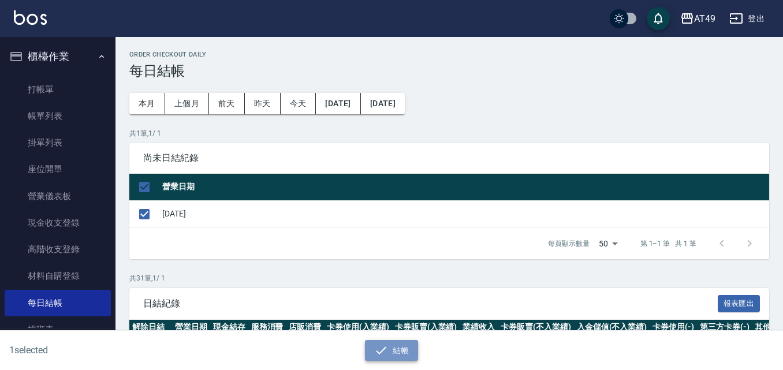
click at [377, 348] on icon "button" at bounding box center [381, 351] width 14 height 14
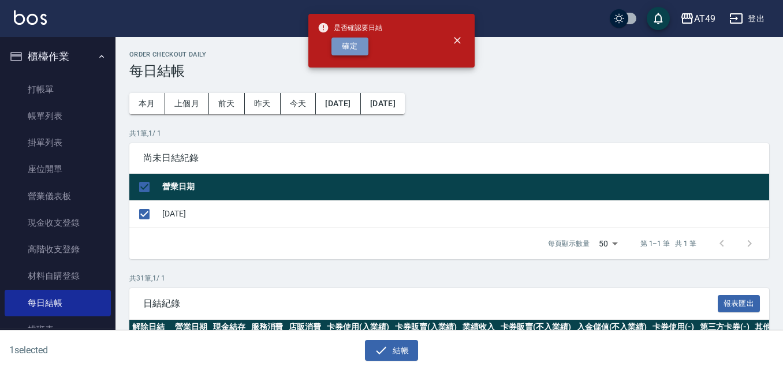
click at [364, 47] on button "確定" at bounding box center [349, 47] width 37 height 18
checkbox input "false"
